Goal: Task Accomplishment & Management: Manage account settings

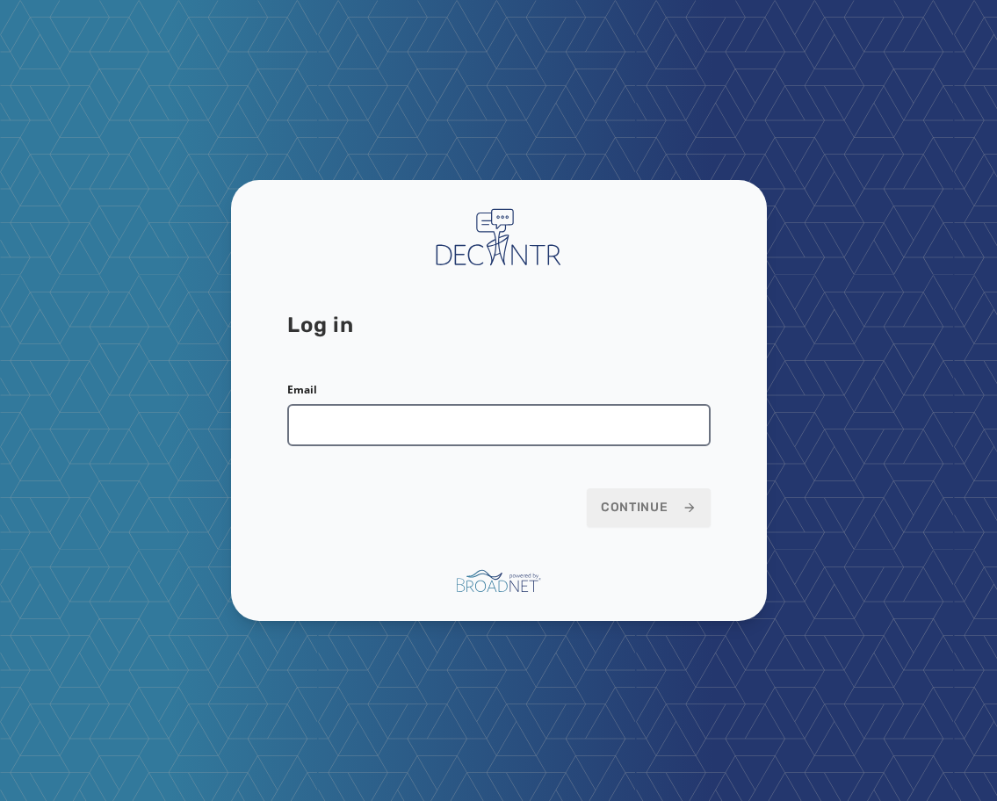
click at [442, 429] on input "Email" at bounding box center [498, 425] width 423 height 42
click at [525, 424] on input "Email" at bounding box center [498, 425] width 423 height 42
type input "**********"
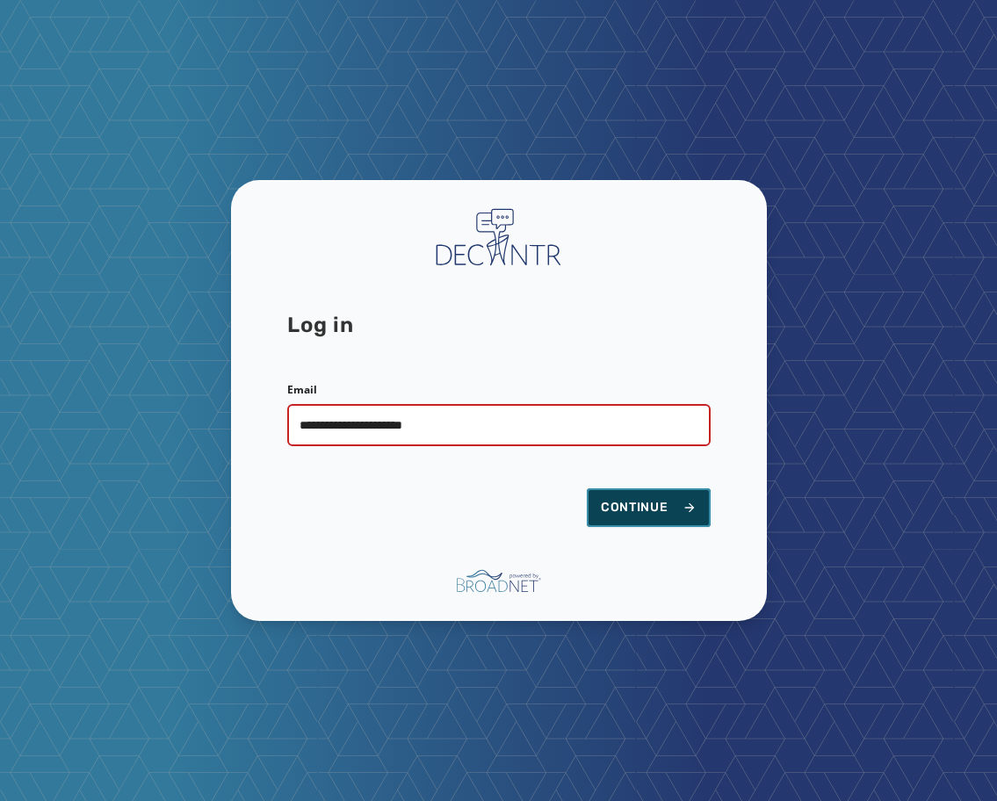
click at [609, 502] on span "Continue" at bounding box center [649, 508] width 96 height 18
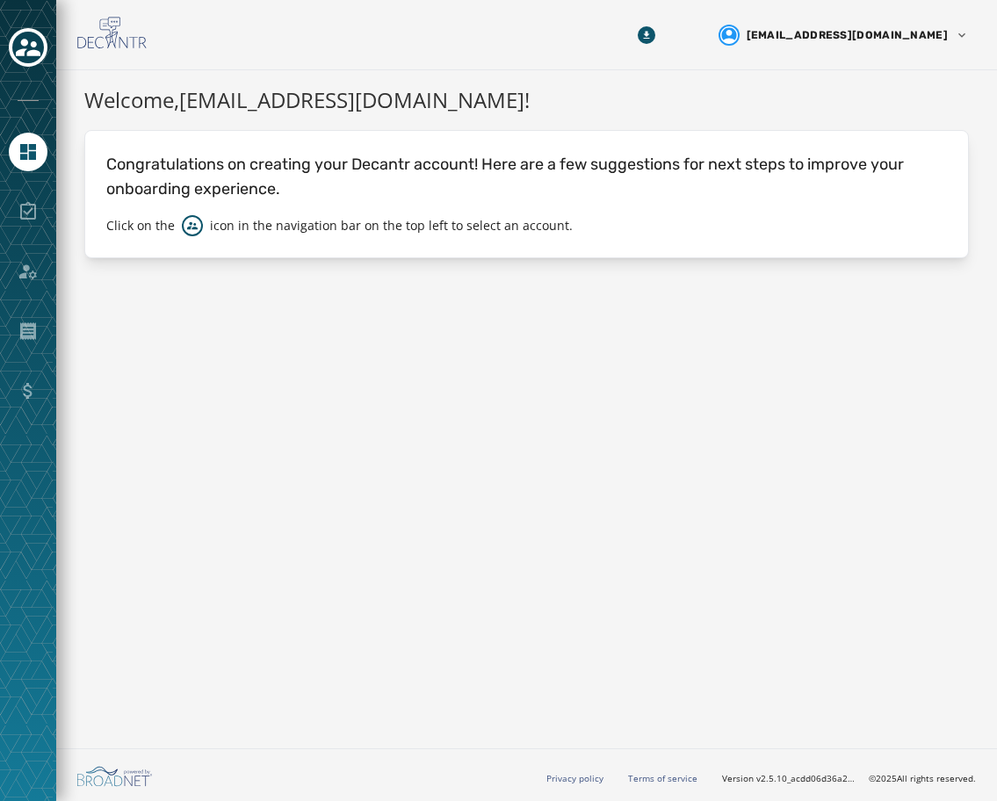
click at [25, 207] on div at bounding box center [28, 211] width 39 height 39
click at [30, 163] on link "Navigate to Home" at bounding box center [28, 152] width 39 height 39
click at [22, 47] on icon "Toggle account select drawer" at bounding box center [28, 47] width 25 height 25
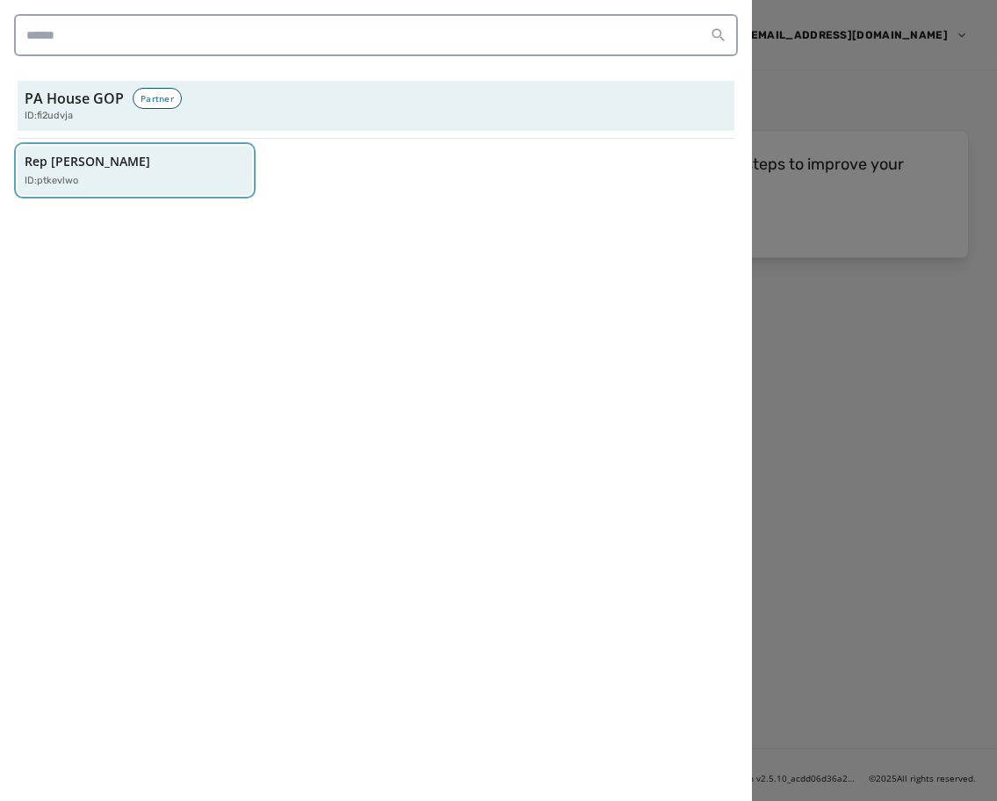
click at [118, 162] on p "Rep Jamie Barton" at bounding box center [88, 162] width 126 height 18
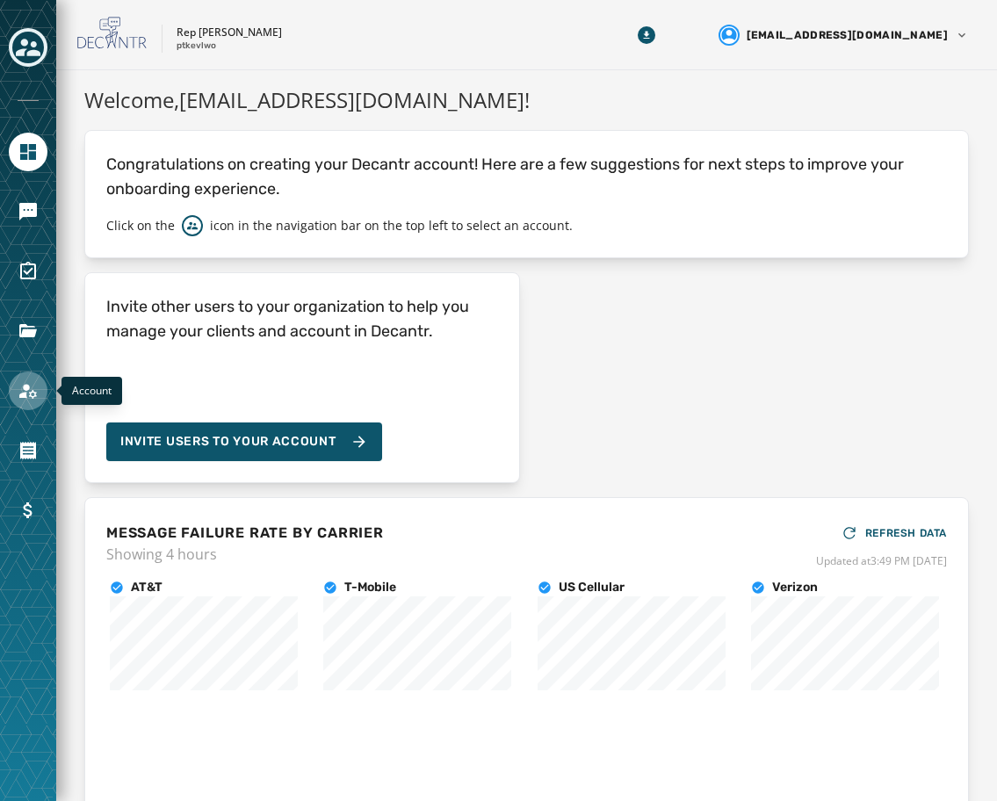
click at [25, 400] on icon "Navigate to Account" at bounding box center [28, 390] width 21 height 21
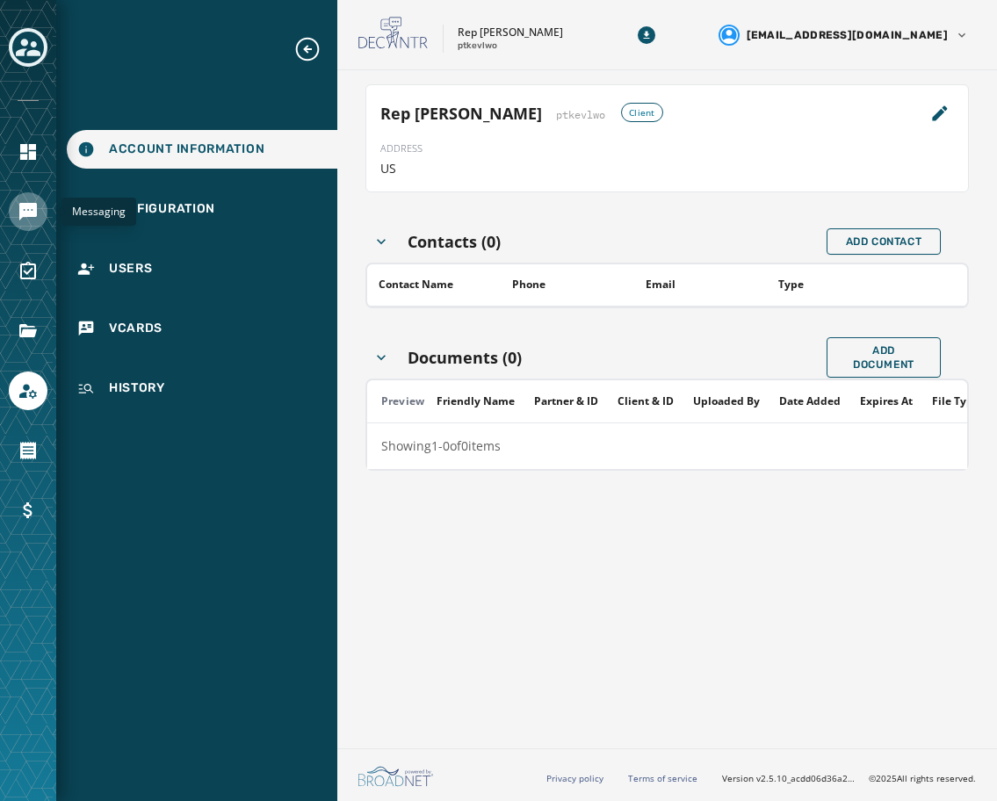
click at [23, 223] on link "Navigate to Messaging" at bounding box center [28, 211] width 39 height 39
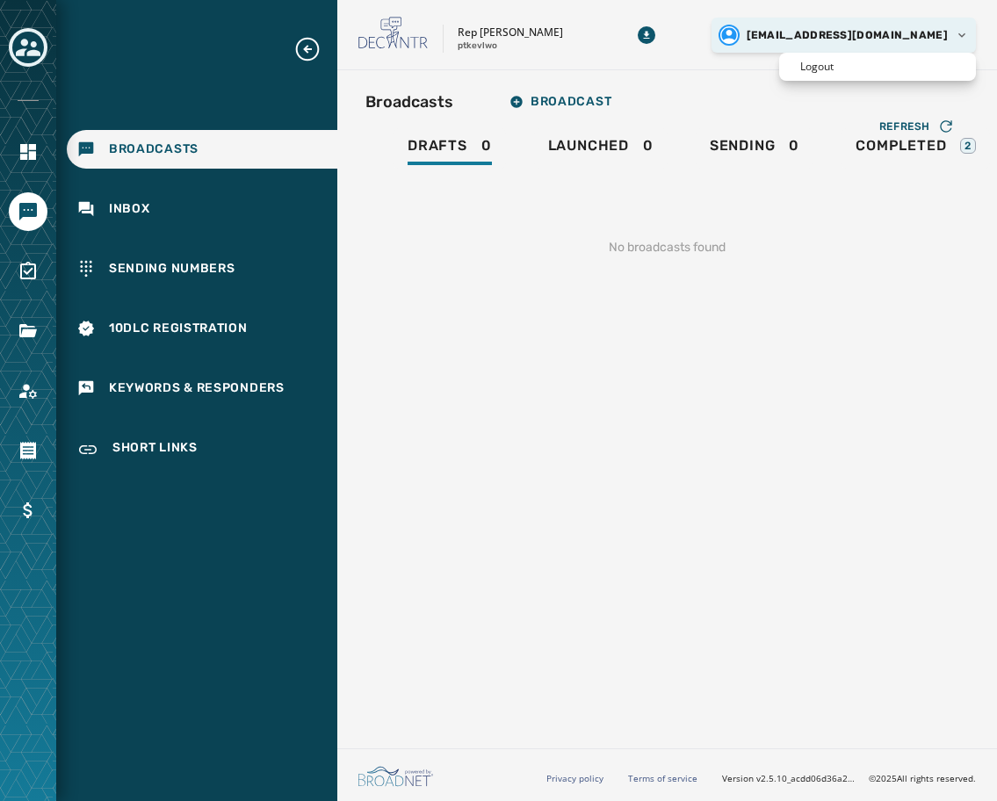
click at [961, 34] on html "Broadcasts Inbox Sending Numbers 10DLC Registration Keywords & Responders Short…" at bounding box center [498, 400] width 997 height 801
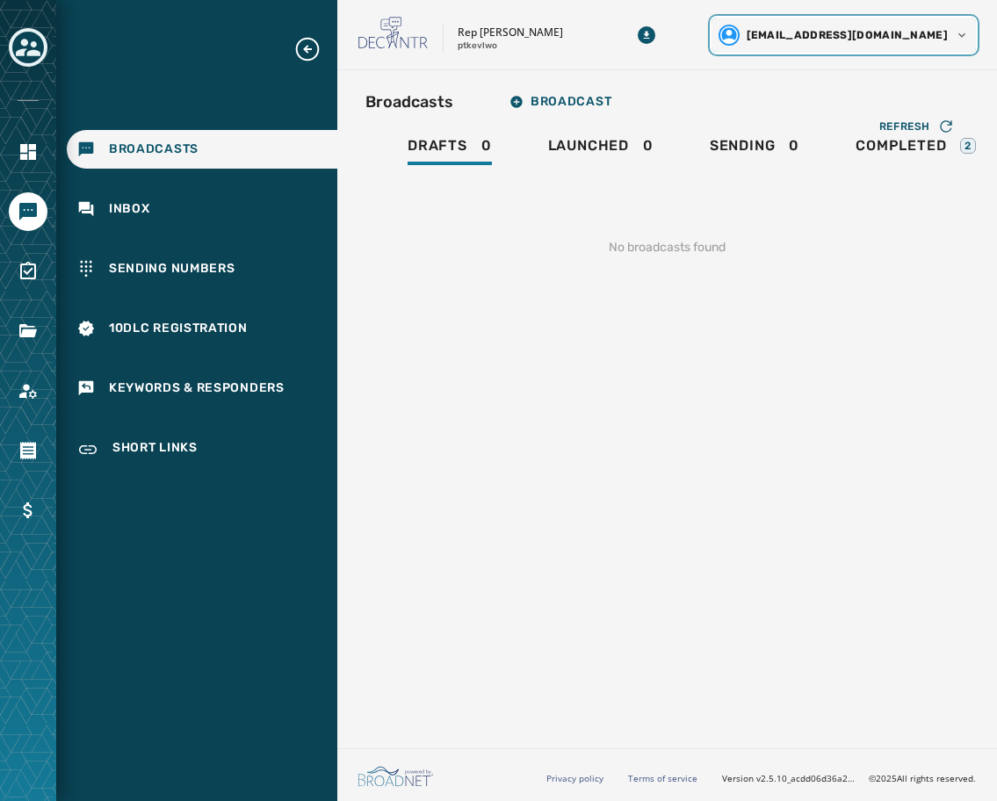
click at [15, 94] on html "Broadcasts Inbox Sending Numbers 10DLC Registration Keywords & Responders Short…" at bounding box center [498, 400] width 997 height 801
click at [30, 163] on link "Navigate to Home" at bounding box center [28, 152] width 39 height 39
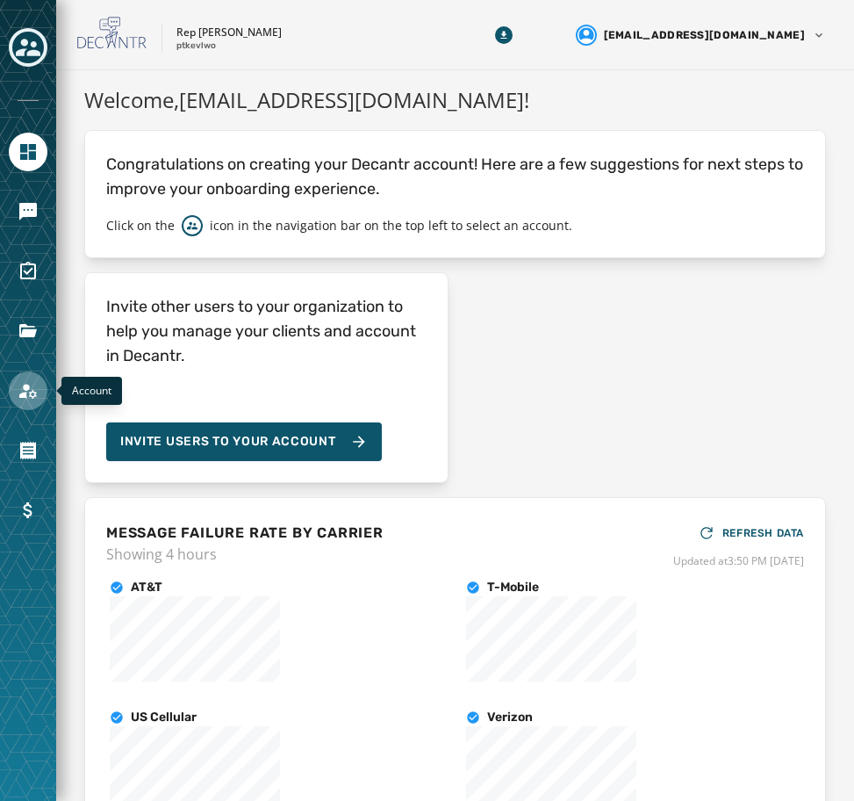
click at [22, 388] on icon "Navigate to Account" at bounding box center [28, 390] width 21 height 21
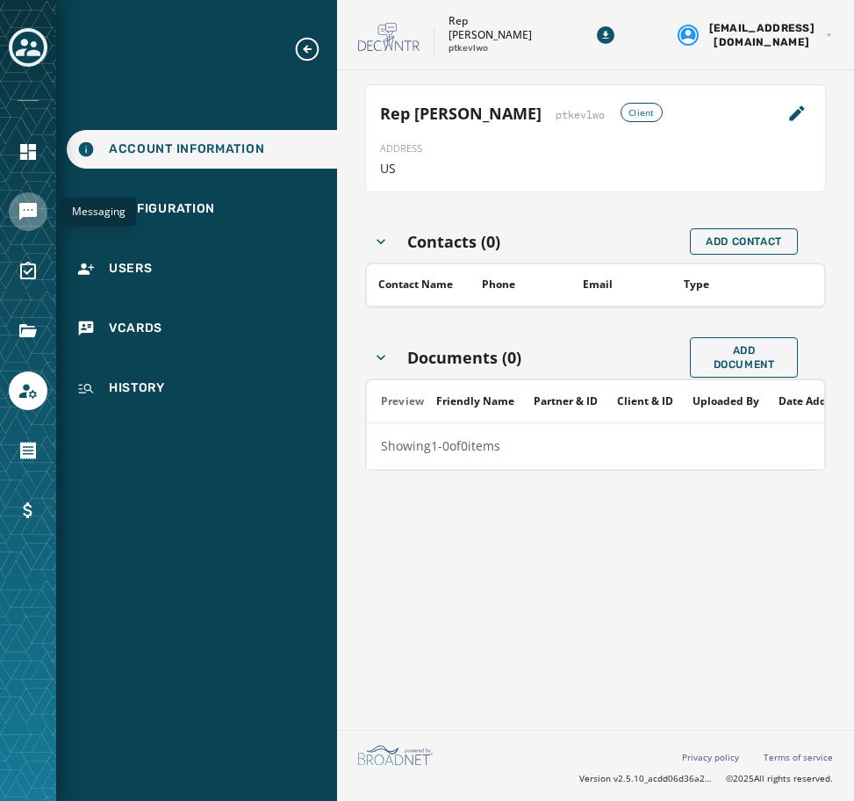
click at [37, 215] on icon "Navigate to Messaging" at bounding box center [28, 212] width 18 height 18
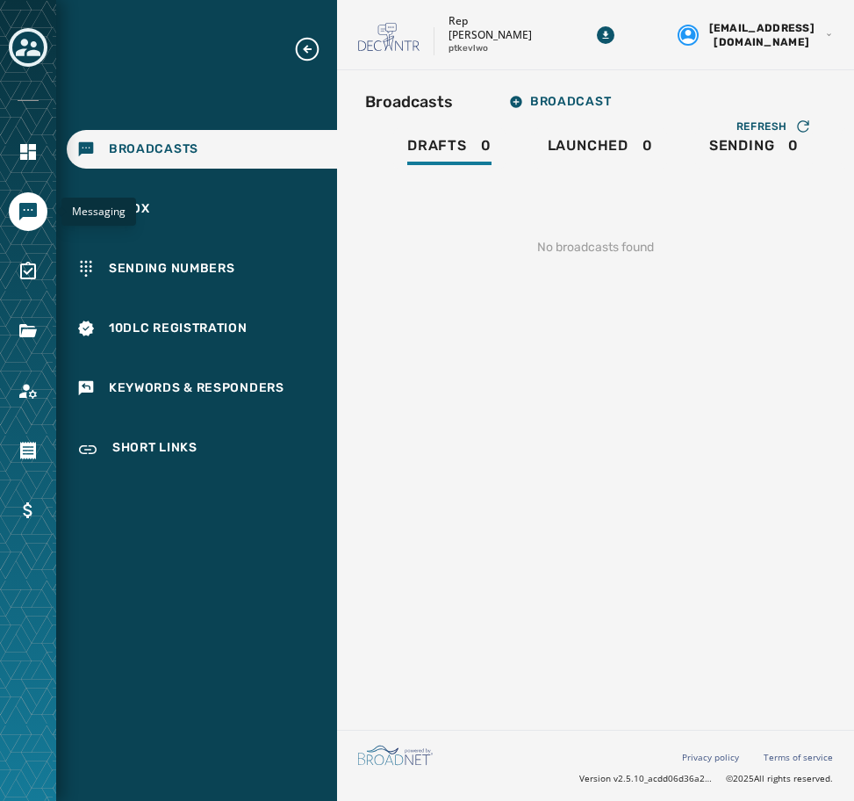
click at [33, 207] on icon "Navigate to Messaging" at bounding box center [28, 212] width 18 height 18
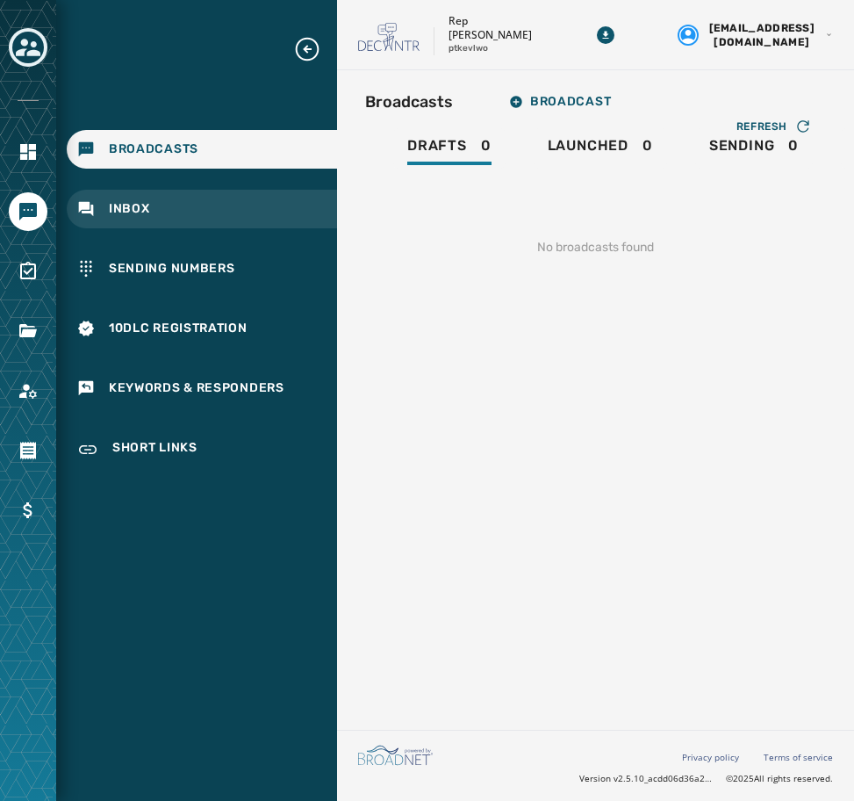
click at [135, 200] on span "Inbox" at bounding box center [129, 209] width 41 height 18
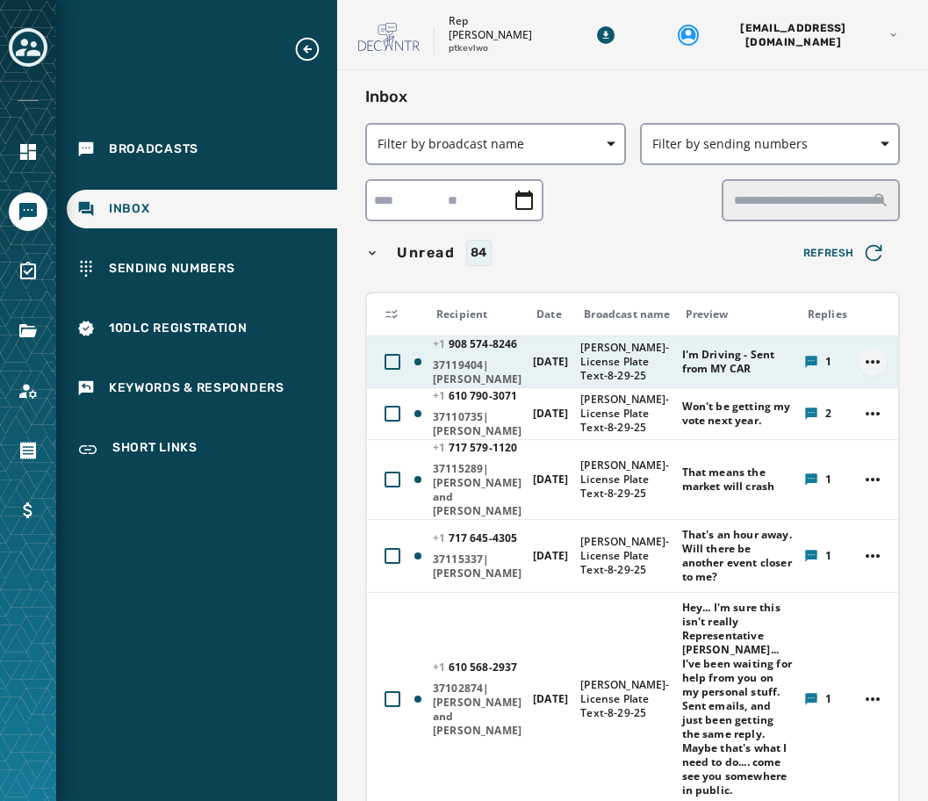
click at [875, 365] on html "Broadcasts Inbox Sending Numbers 10DLC Registration Keywords & Responders Short…" at bounding box center [464, 400] width 928 height 801
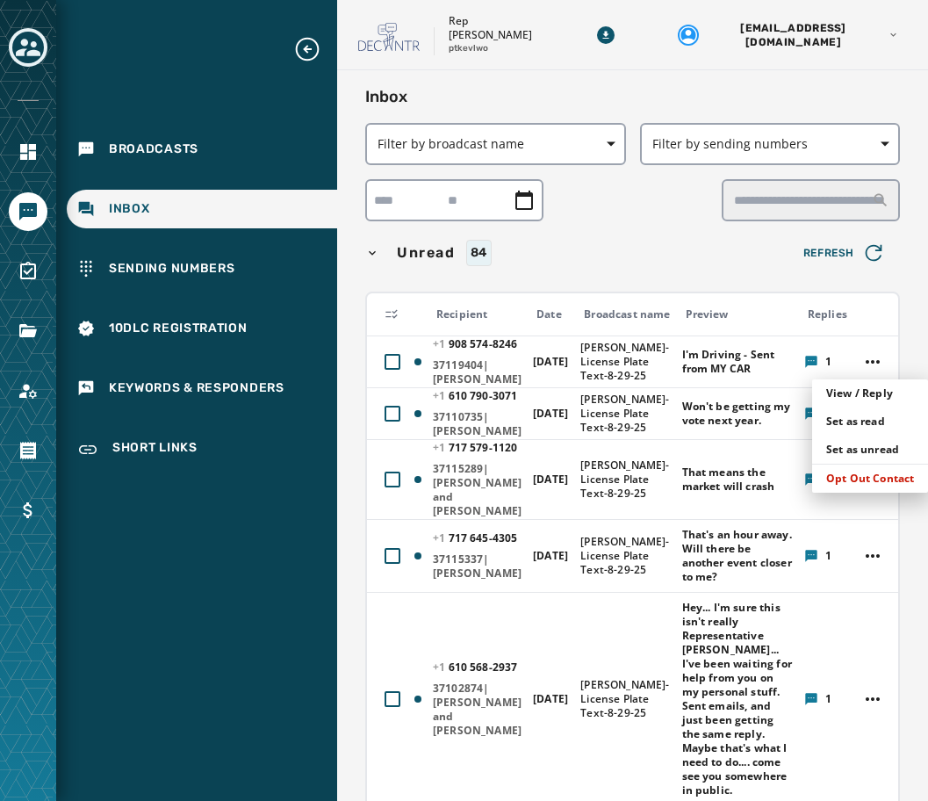
click at [902, 357] on html "Broadcasts Inbox Sending Numbers 10DLC Registration Keywords & Responders Short…" at bounding box center [464, 400] width 928 height 801
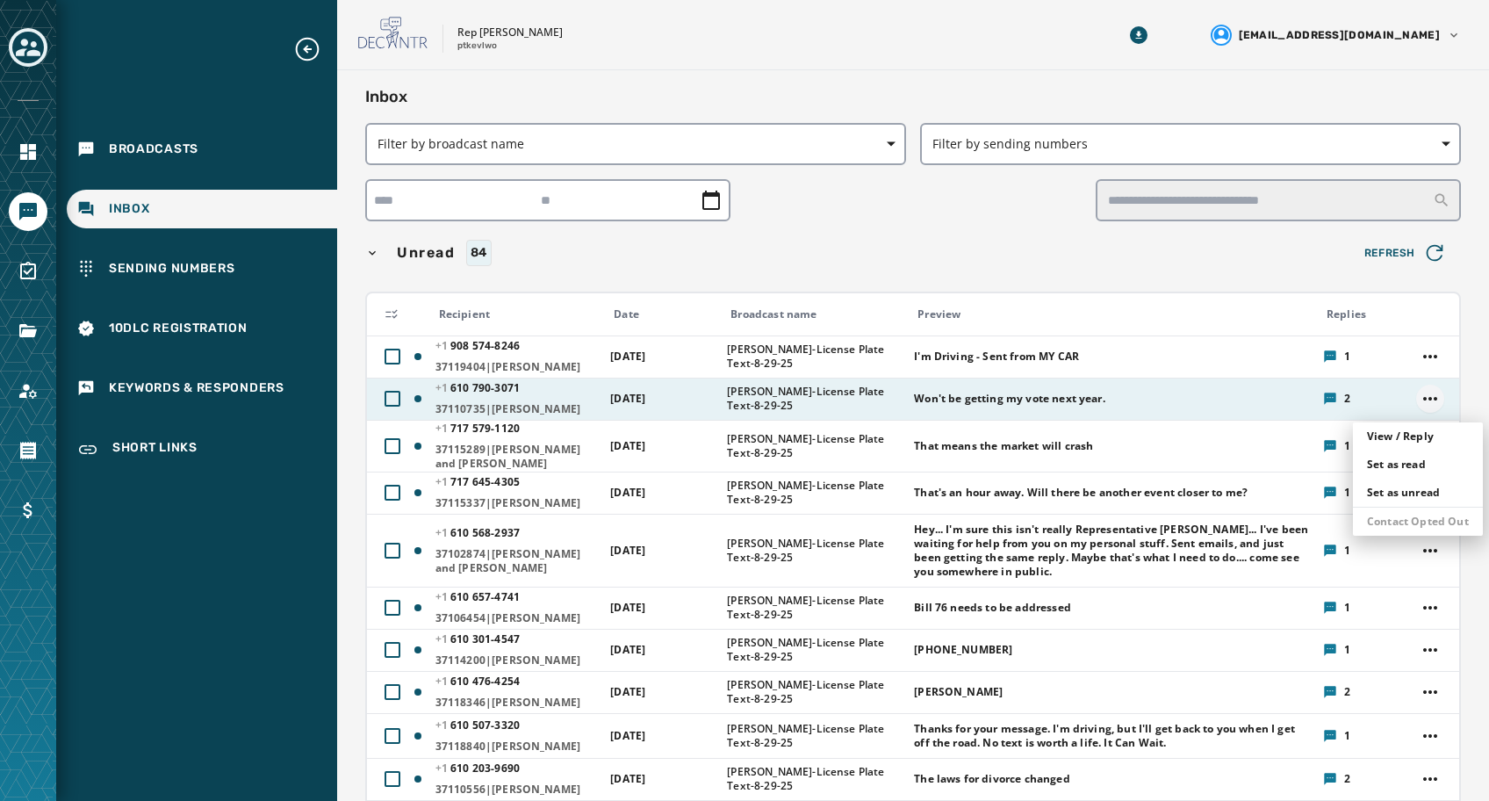
click at [996, 408] on html "Broadcasts Inbox Sending Numbers 10DLC Registration Keywords & Responders Short…" at bounding box center [744, 400] width 1489 height 801
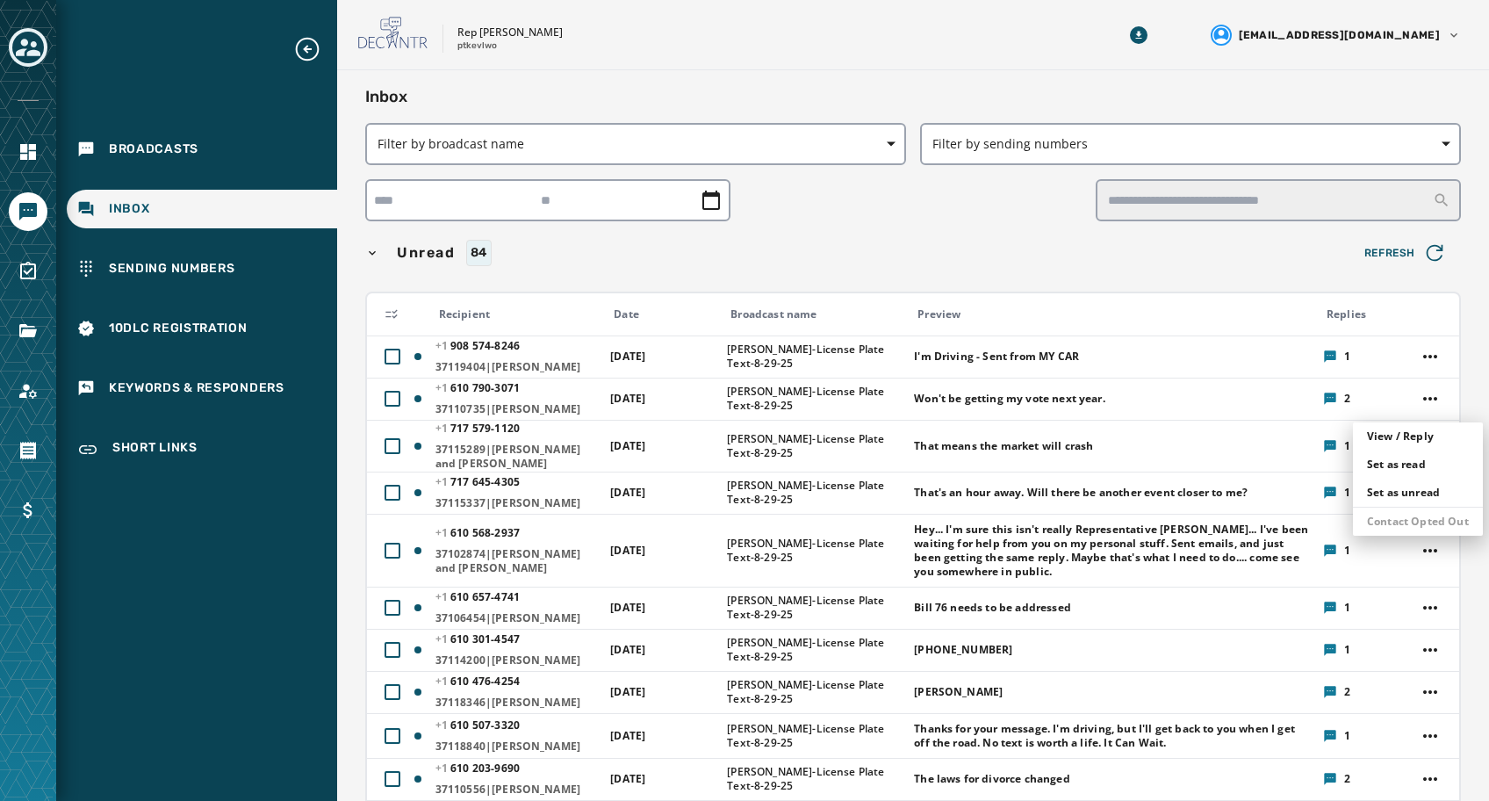
click at [996, 392] on html "Broadcasts Inbox Sending Numbers 10DLC Registration Keywords & Responders Short…" at bounding box center [744, 400] width 1489 height 801
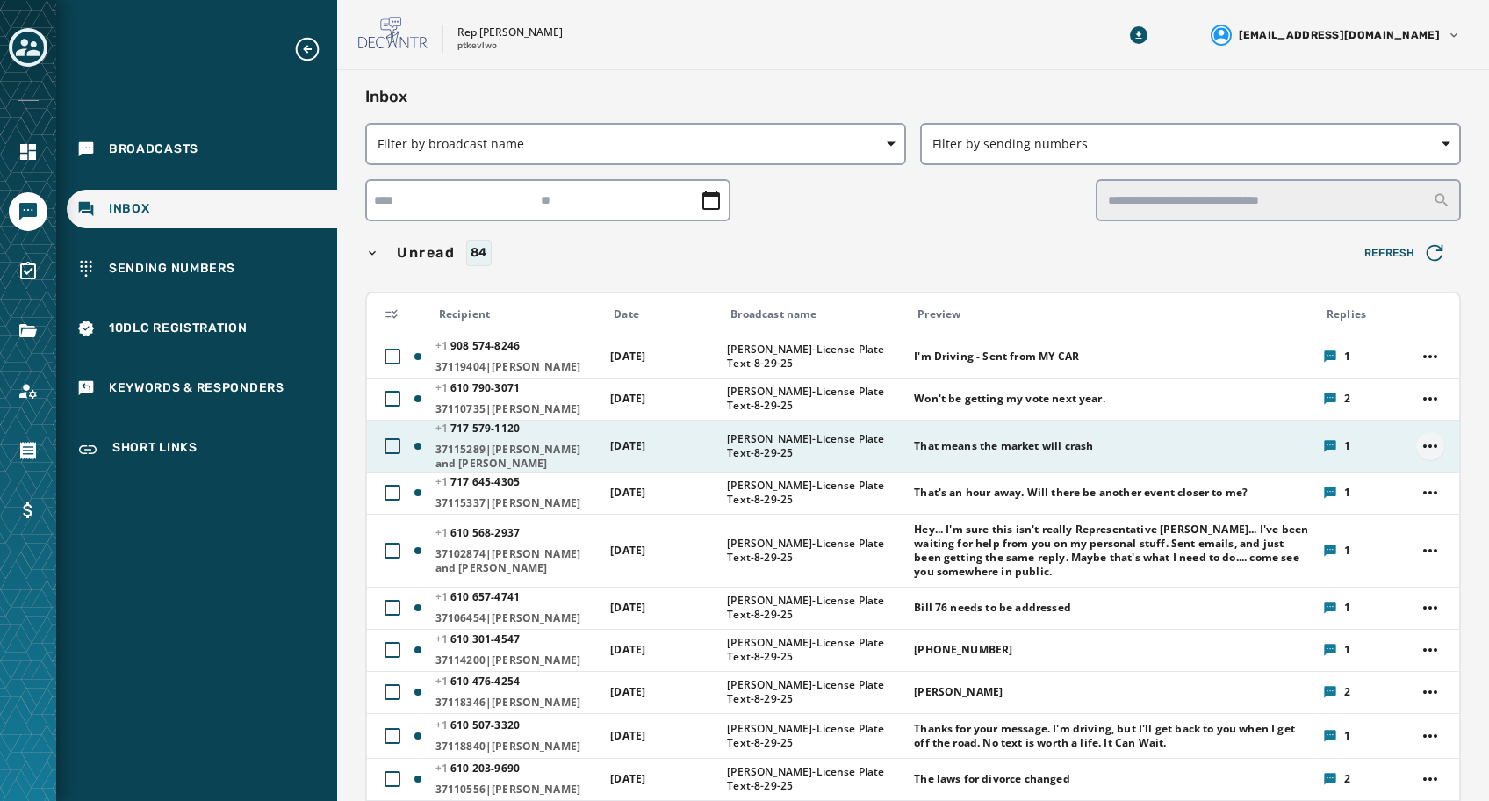
click at [996, 458] on html "Broadcasts Inbox Sending Numbers 10DLC Registration Keywords & Responders Short…" at bounding box center [744, 400] width 1489 height 801
click at [996, 569] on div "Opt Out Contact" at bounding box center [1417, 569] width 116 height 28
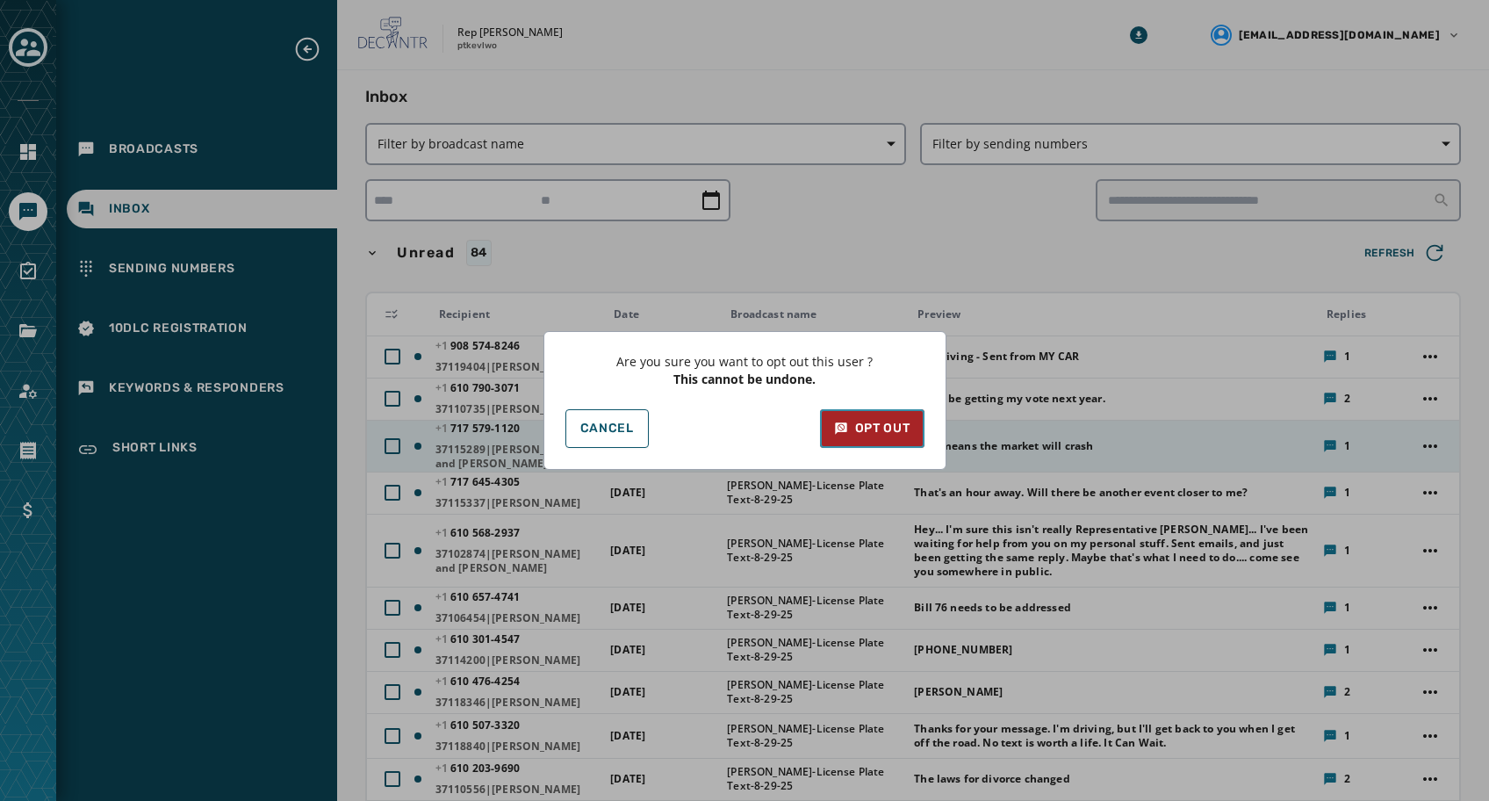
click at [886, 427] on div "Opt Out" at bounding box center [872, 429] width 76 height 18
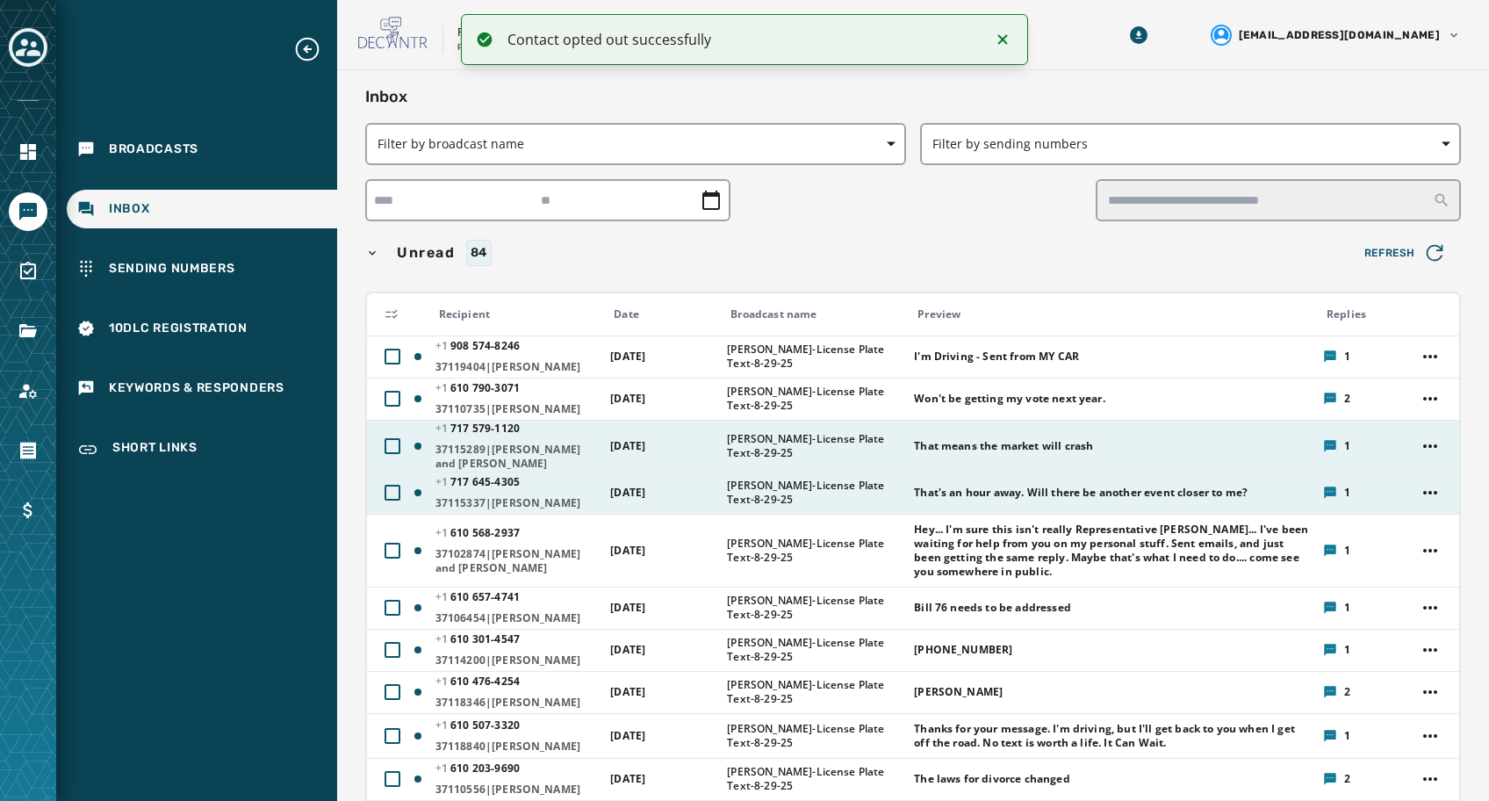
scroll to position [88, 0]
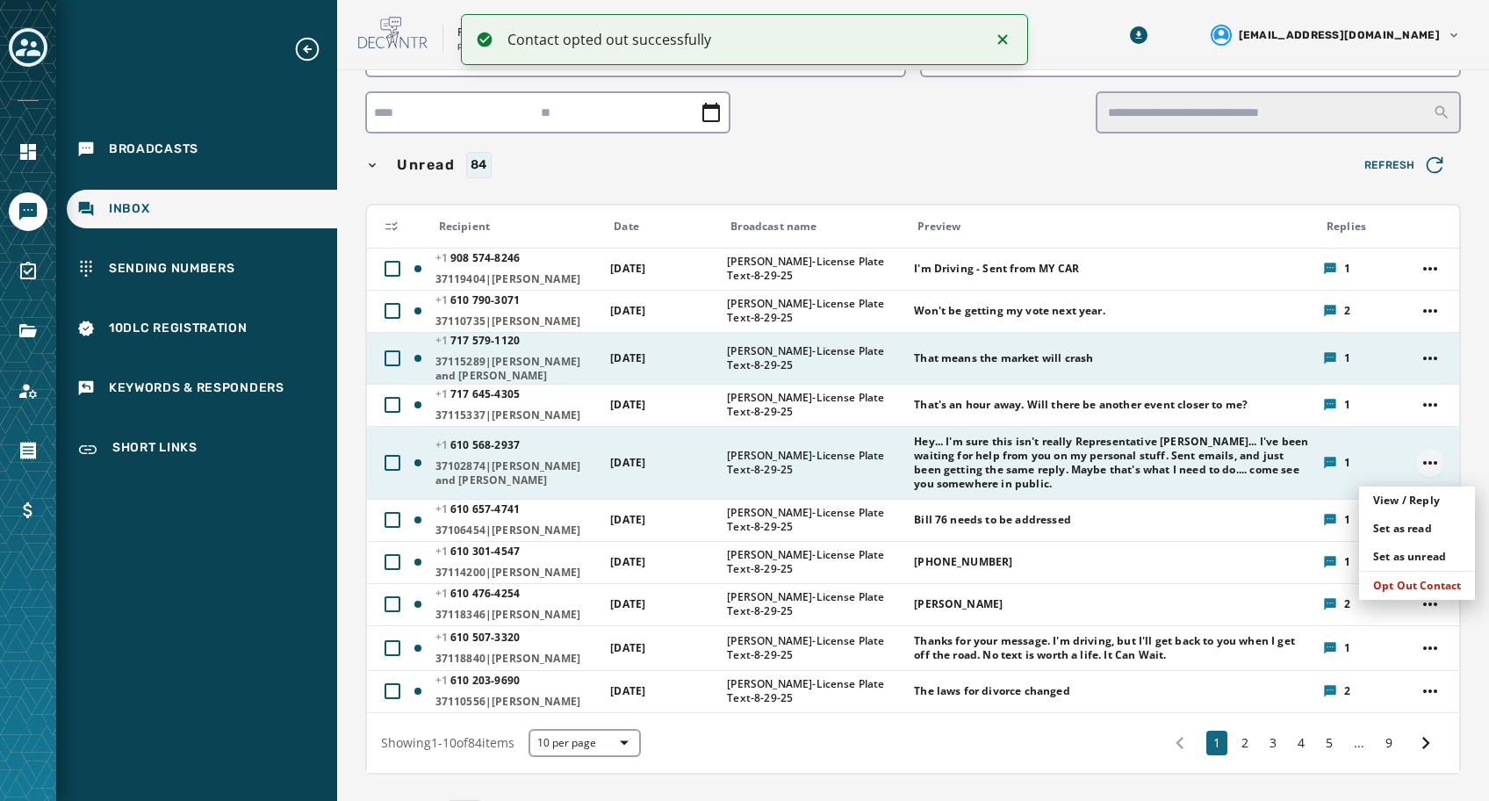
click at [996, 475] on html "Contact opted out successfully Broadcasts Inbox Sending Numbers 10DLC Registrat…" at bounding box center [744, 400] width 1489 height 801
click at [996, 584] on div "Opt Out Contact" at bounding box center [1417, 586] width 116 height 28
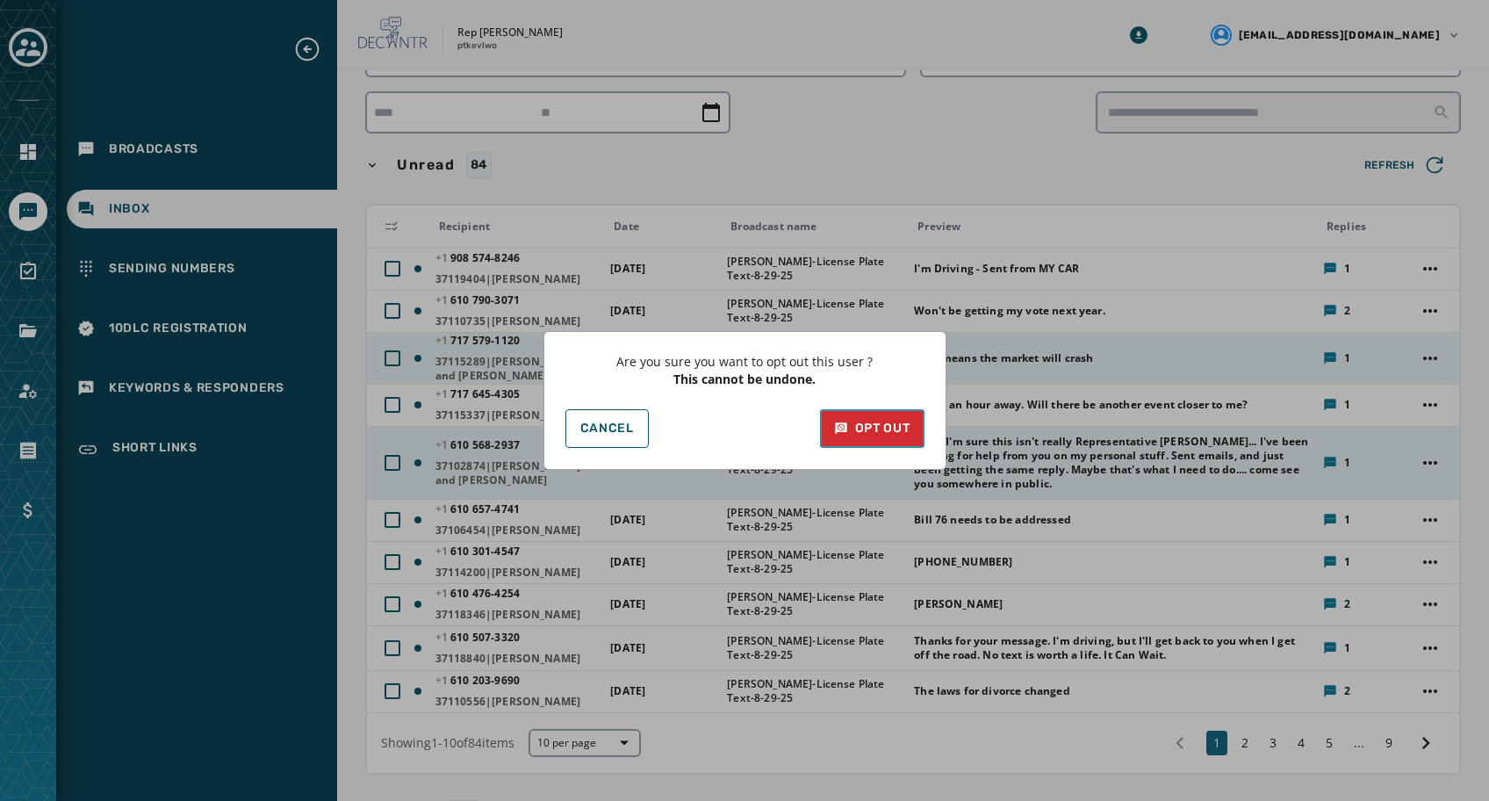
click at [852, 419] on button "Opt Out" at bounding box center [872, 428] width 104 height 39
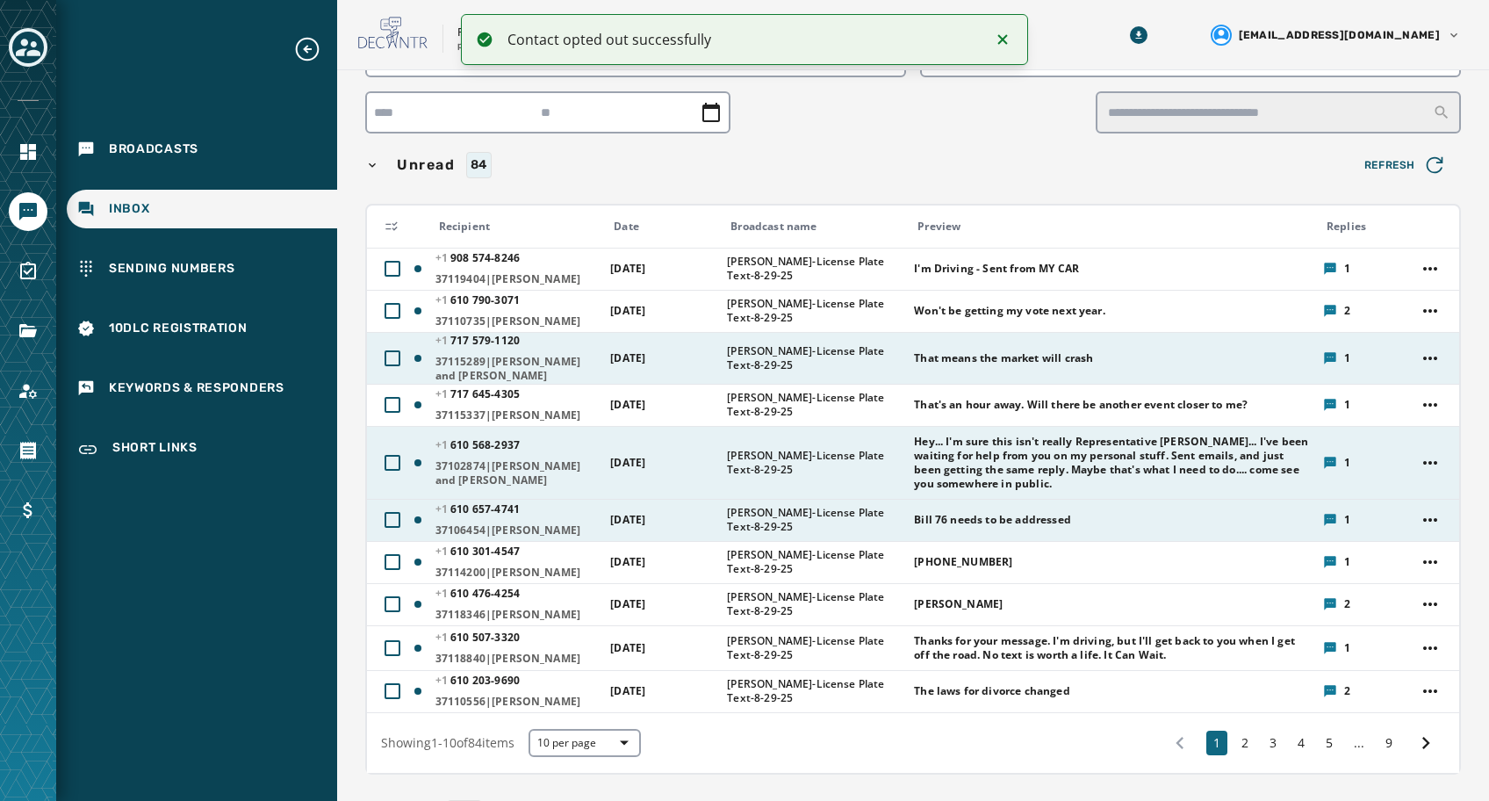
scroll to position [176, 0]
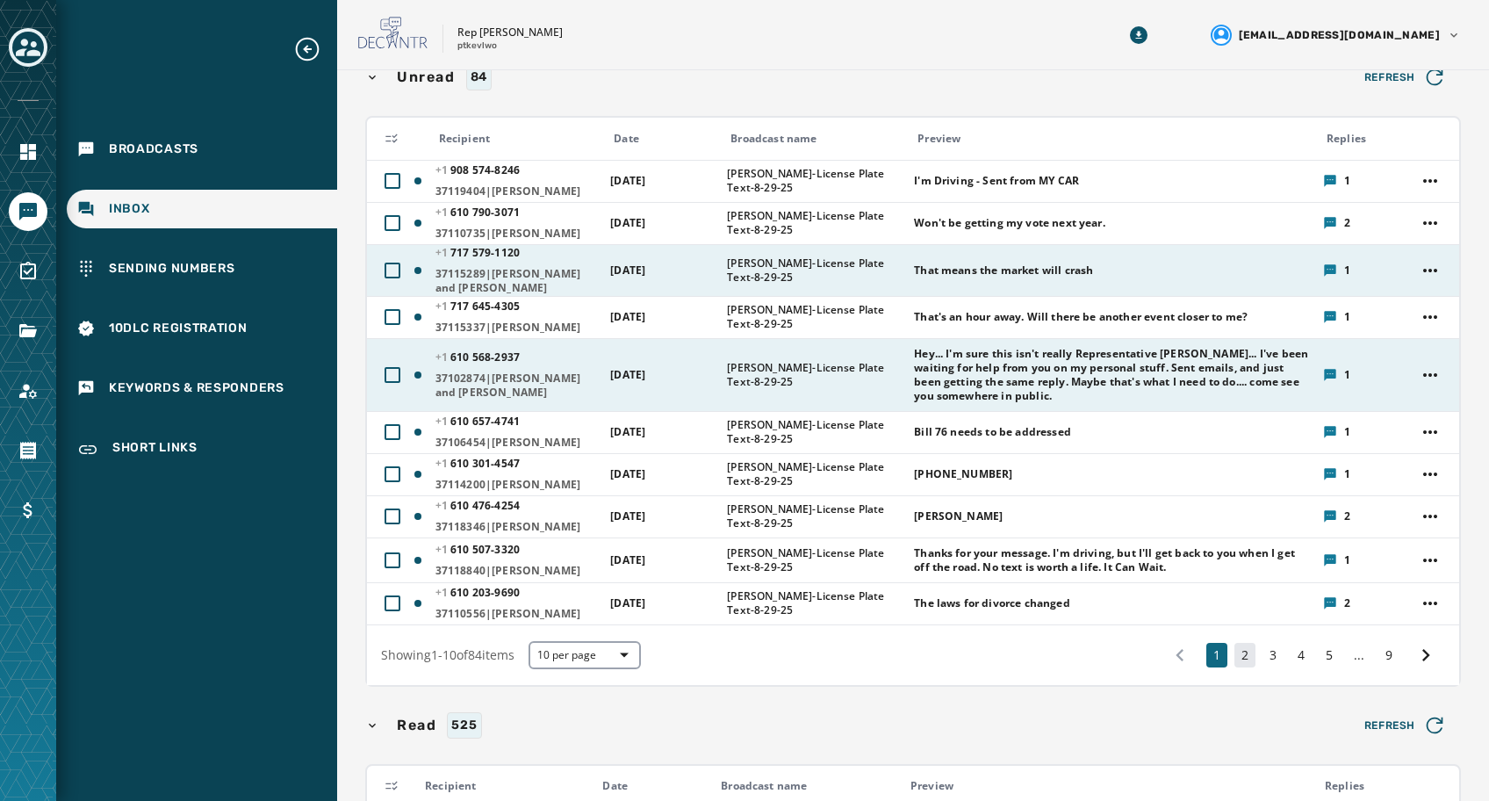
click at [996, 667] on button "2" at bounding box center [1245, 655] width 21 height 25
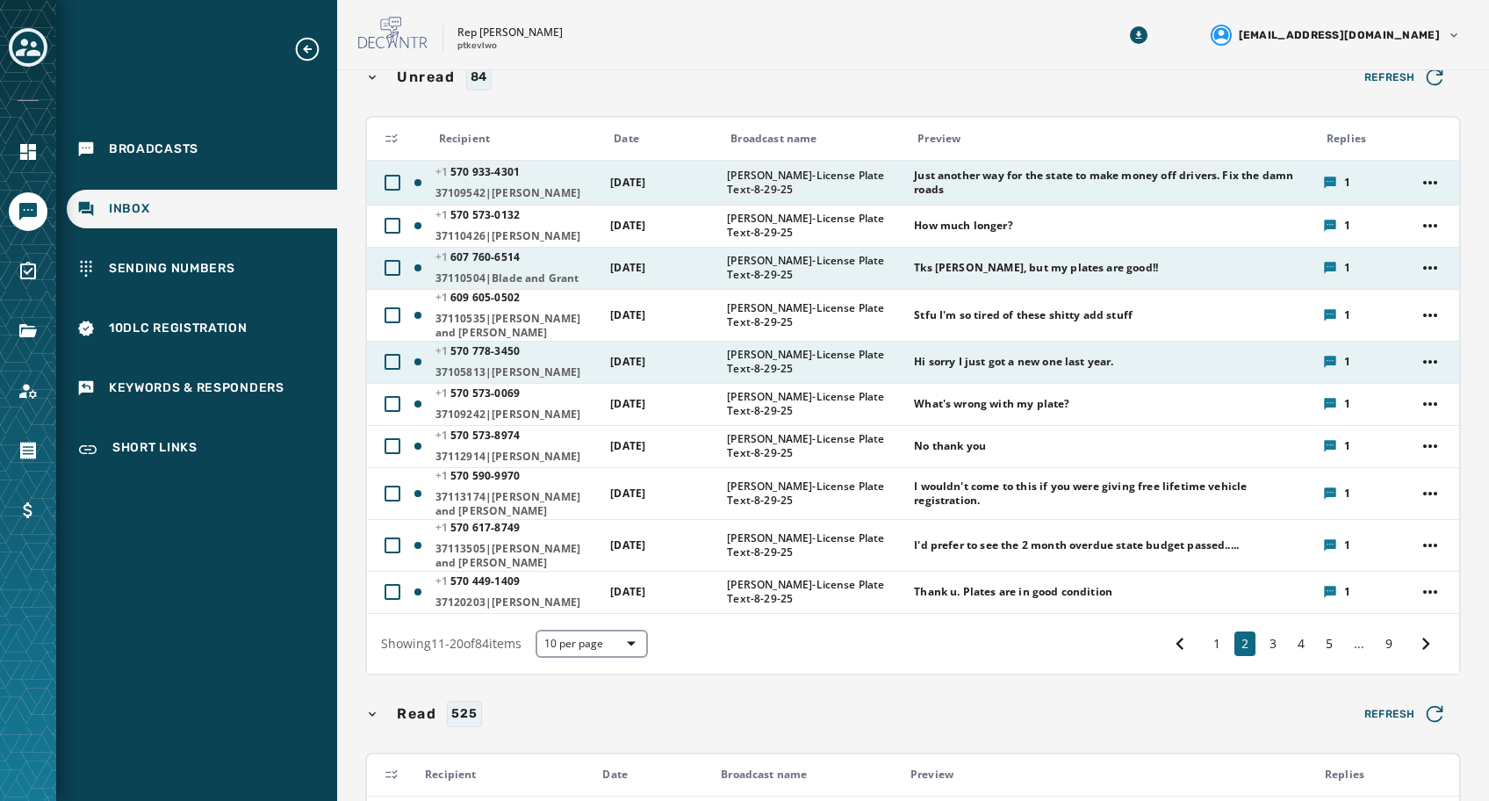
click at [996, 183] on td at bounding box center [1433, 182] width 54 height 45
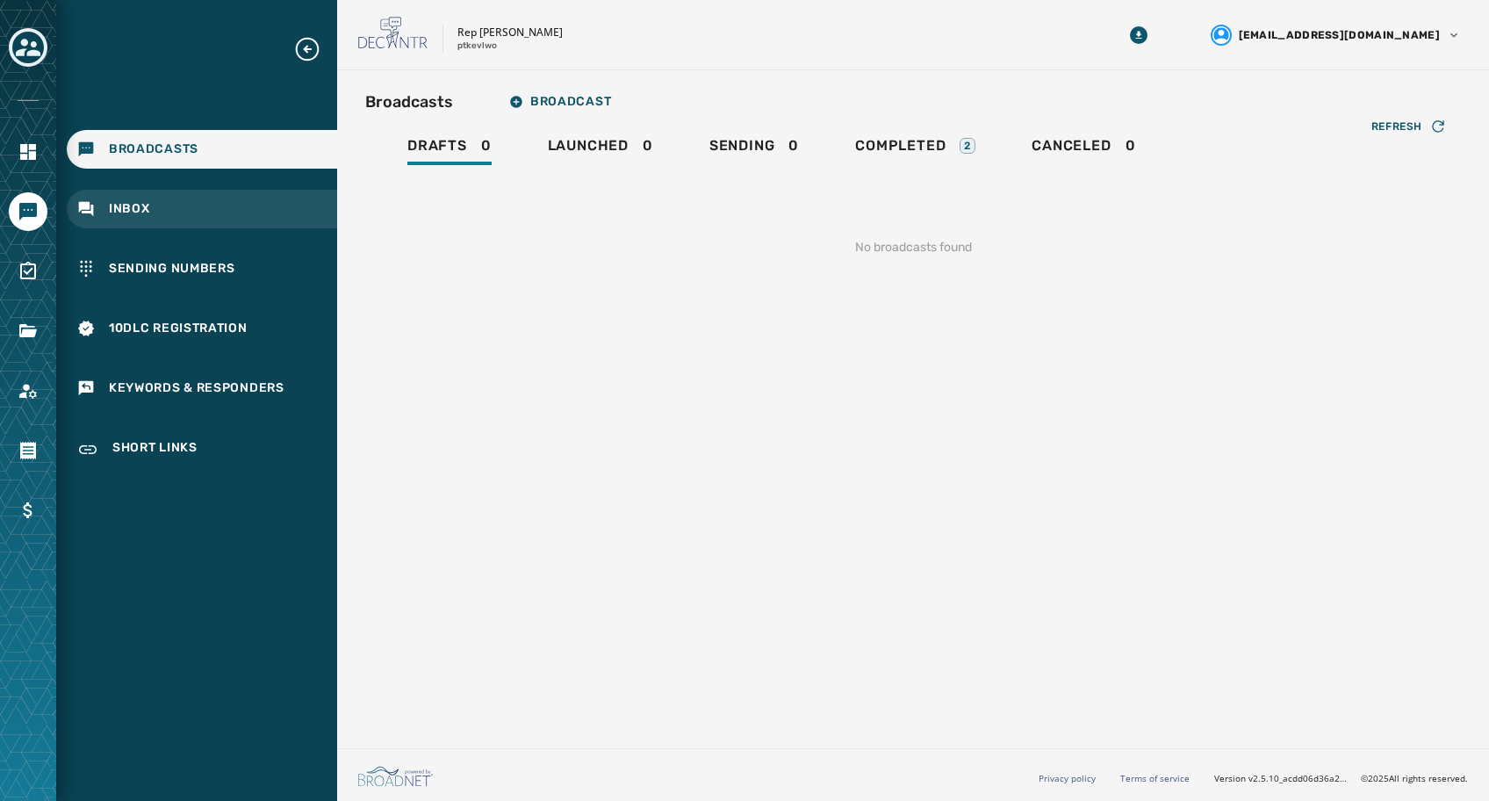
click at [146, 215] on span "Inbox" at bounding box center [129, 209] width 41 height 18
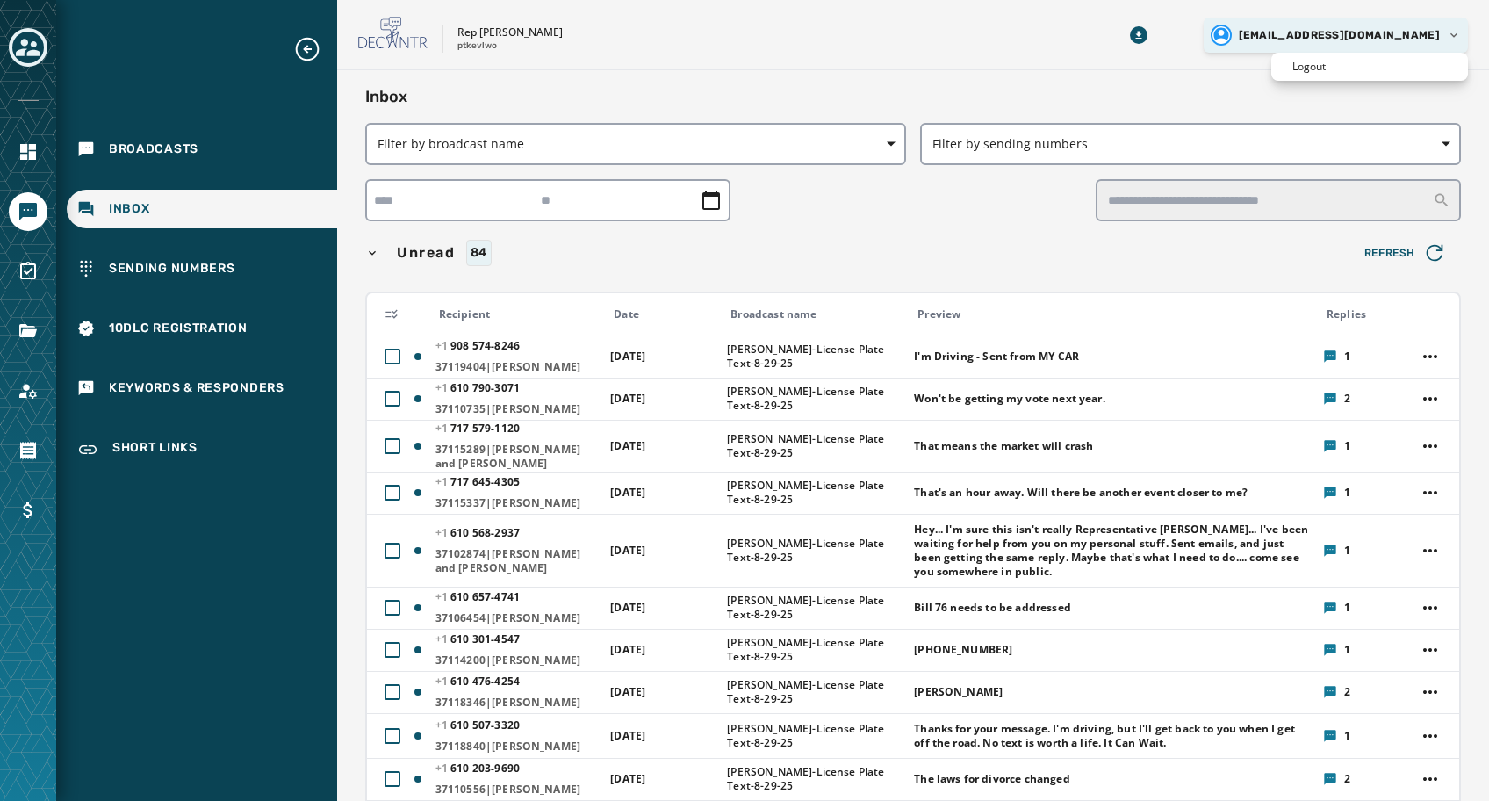
click at [996, 35] on html "Broadcasts Inbox Sending Numbers 10DLC Registration Keywords & Responders Short…" at bounding box center [744, 400] width 1489 height 801
click at [996, 68] on p "Logout" at bounding box center [1308, 67] width 33 height 14
